Goal: Find specific page/section: Find specific page/section

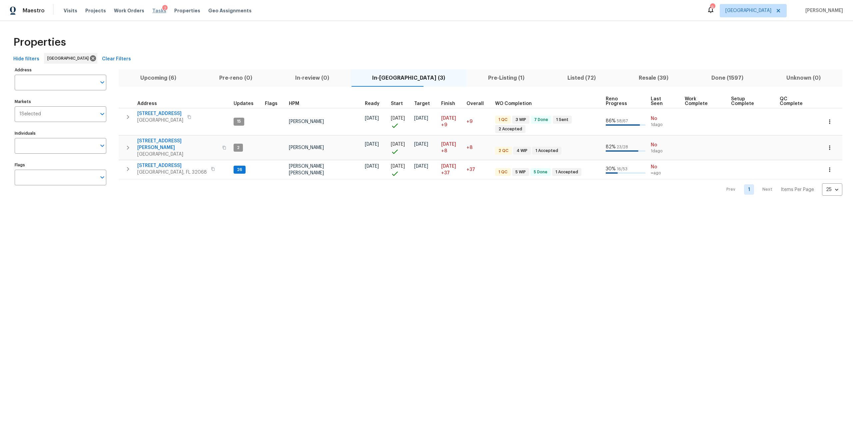
click at [154, 9] on span "Tasks" at bounding box center [159, 10] width 14 height 5
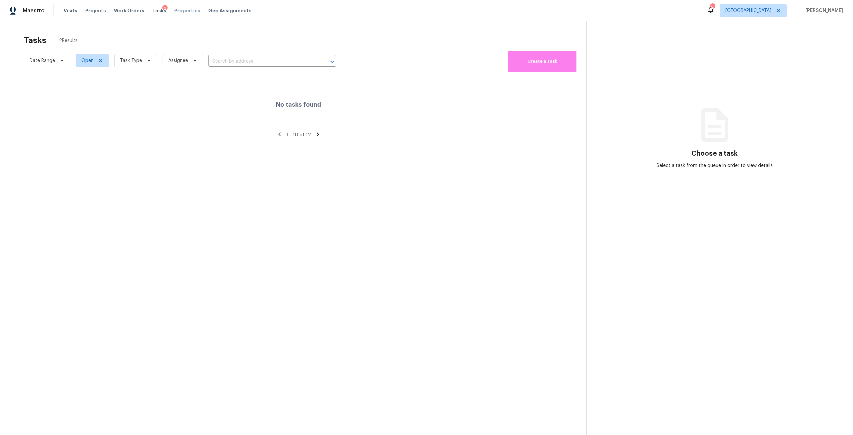
click at [177, 8] on span "Properties" at bounding box center [187, 10] width 26 height 7
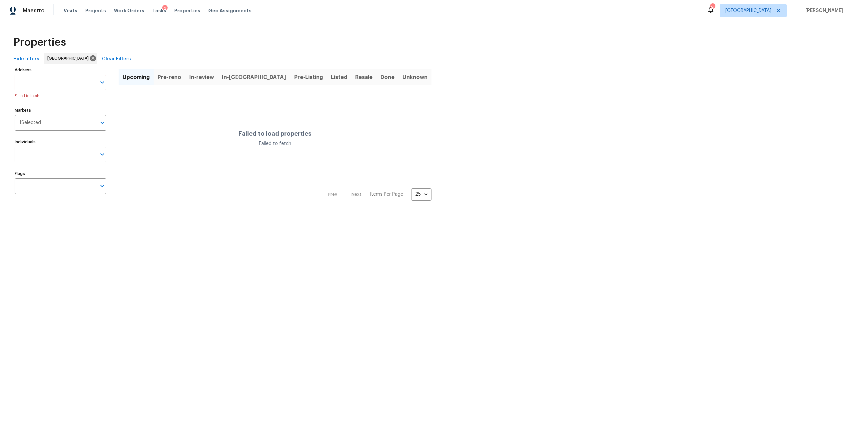
click at [65, 126] on input "Markets" at bounding box center [68, 123] width 55 height 16
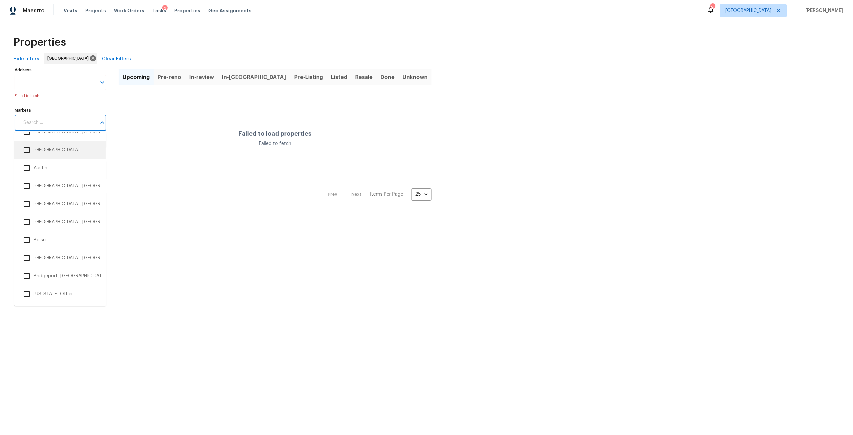
scroll to position [167, 0]
click at [61, 232] on li "[GEOGRAPHIC_DATA], [GEOGRAPHIC_DATA]" at bounding box center [60, 229] width 81 height 14
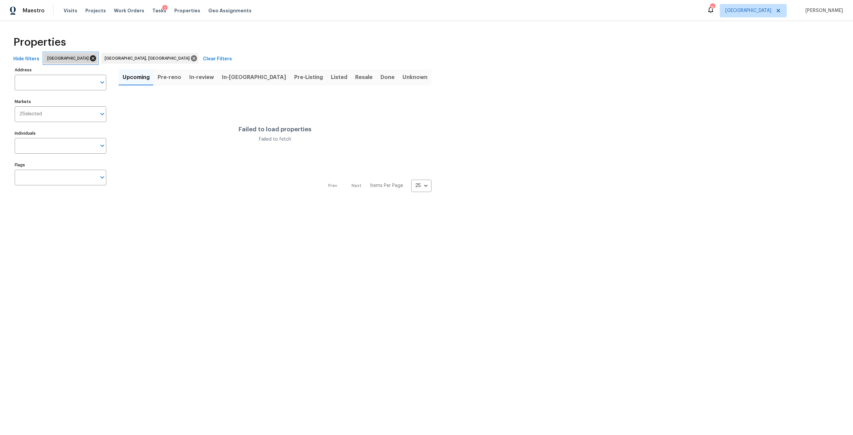
click at [90, 57] on icon at bounding box center [93, 58] width 6 height 6
click at [769, 8] on span "[GEOGRAPHIC_DATA]" at bounding box center [748, 10] width 46 height 7
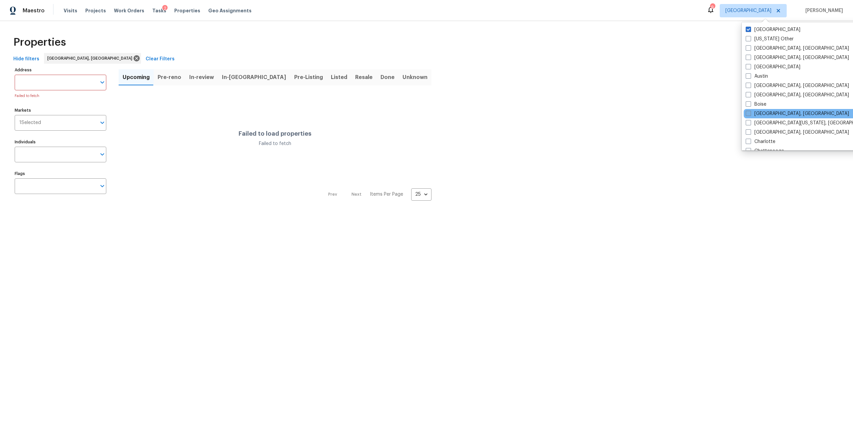
click at [754, 111] on label "[GEOGRAPHIC_DATA], [GEOGRAPHIC_DATA]" at bounding box center [797, 113] width 103 height 7
click at [750, 111] on input "[GEOGRAPHIC_DATA], [GEOGRAPHIC_DATA]" at bounding box center [748, 112] width 4 height 4
checkbox input "true"
